Goal: Transaction & Acquisition: Purchase product/service

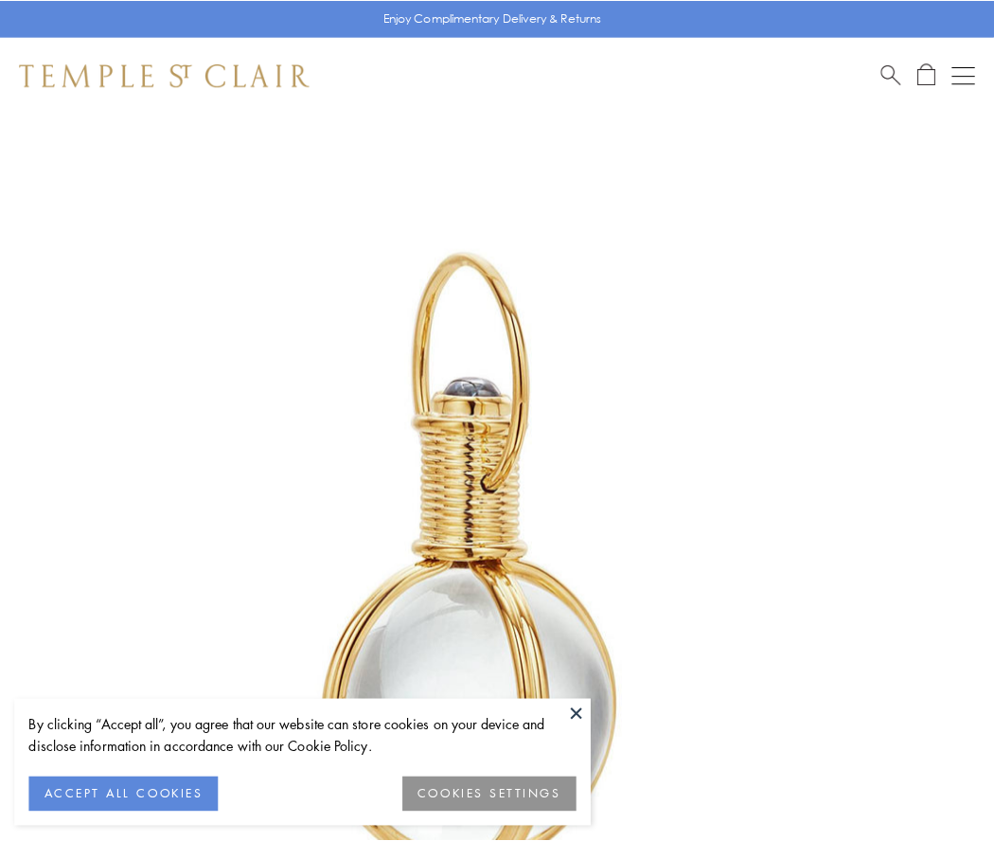
scroll to position [494, 0]
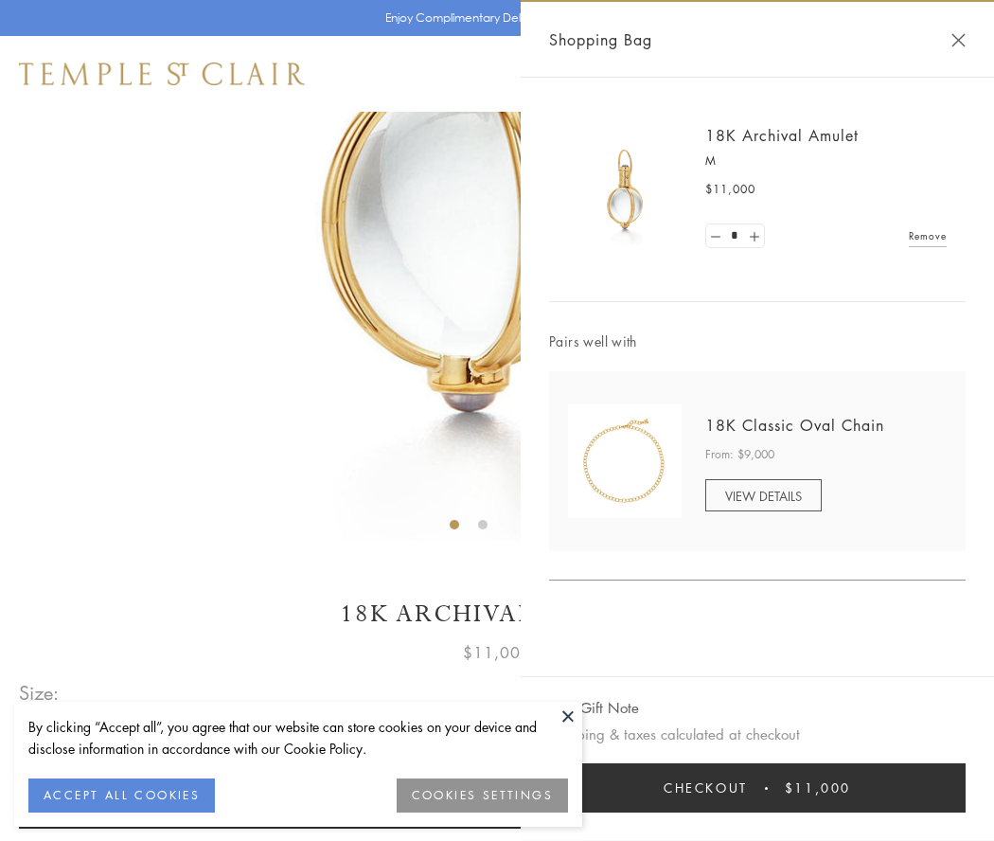
click at [758, 788] on button "Checkout $11,000" at bounding box center [757, 787] width 417 height 49
